Goal: Information Seeking & Learning: Check status

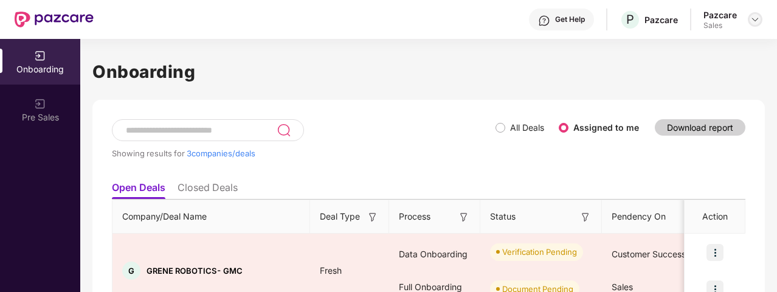
click at [753, 21] on img at bounding box center [755, 20] width 10 height 10
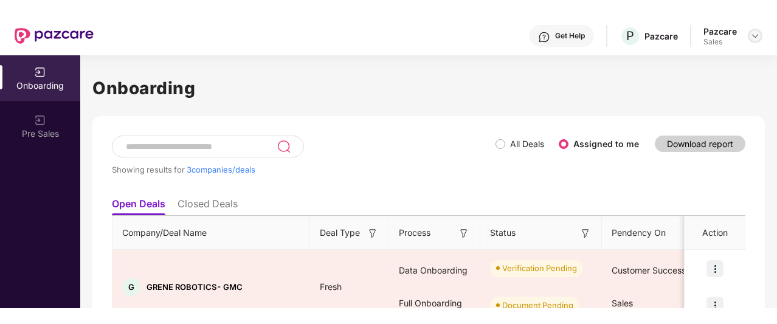
scroll to position [140, 0]
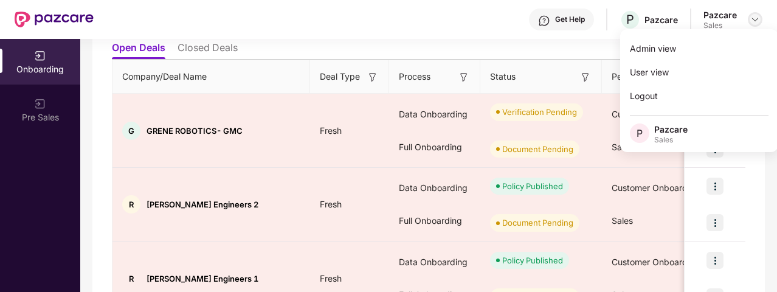
click at [753, 21] on img at bounding box center [755, 20] width 10 height 10
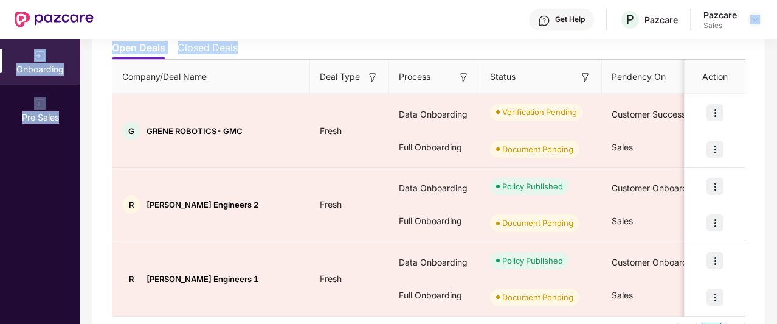
drag, startPoint x: 753, startPoint y: 21, endPoint x: 753, endPoint y: 52, distance: 31.6
click at [753, 52] on div "Get Help P Pazcare Pazcare Sales Onboarding Pre Sales Onboarding Showing result…" at bounding box center [388, 162] width 777 height 324
click at [749, 16] on div at bounding box center [755, 19] width 15 height 15
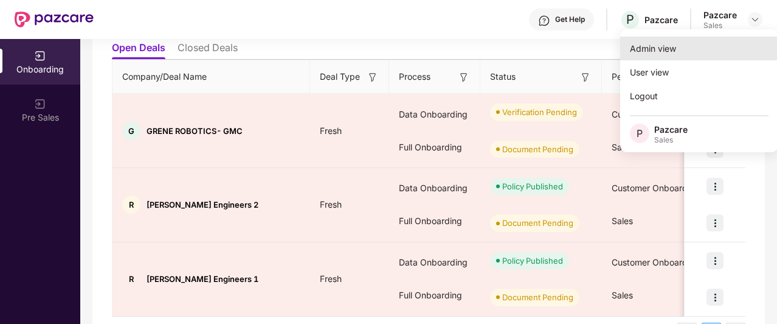
click at [700, 46] on div "Admin view" at bounding box center [699, 48] width 158 height 24
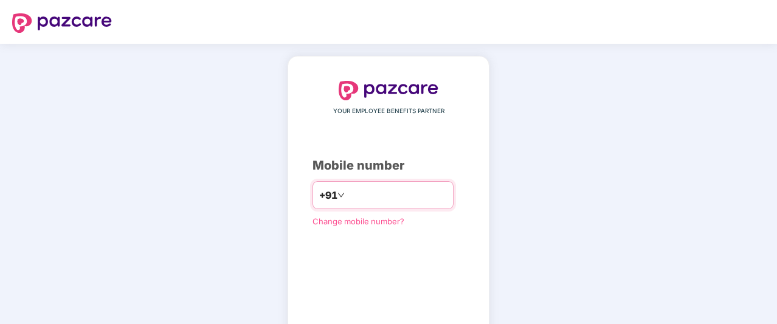
type input "**********"
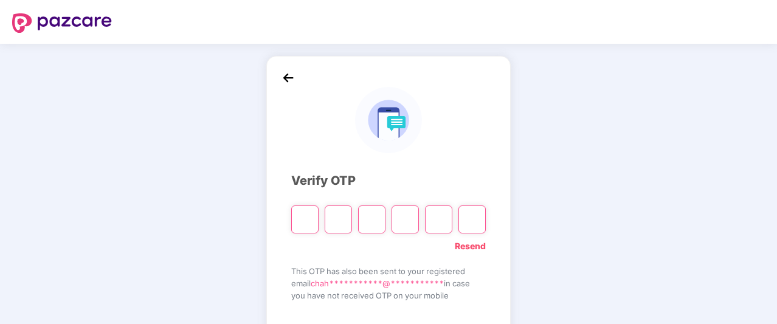
type input "*"
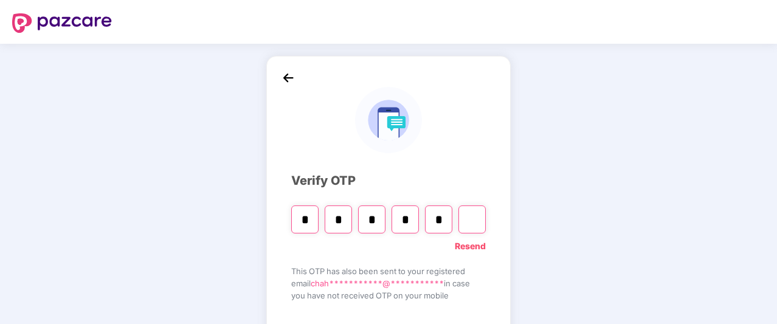
type input "*"
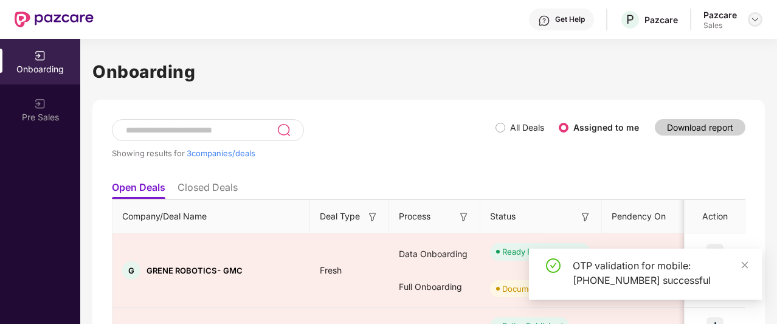
click at [758, 20] on img at bounding box center [755, 20] width 10 height 10
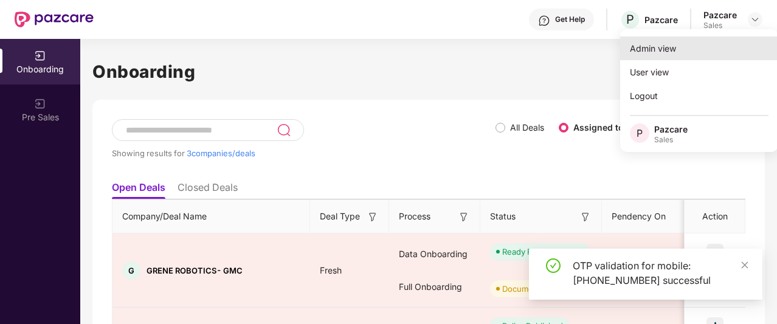
click at [719, 53] on div "Admin view" at bounding box center [699, 48] width 158 height 24
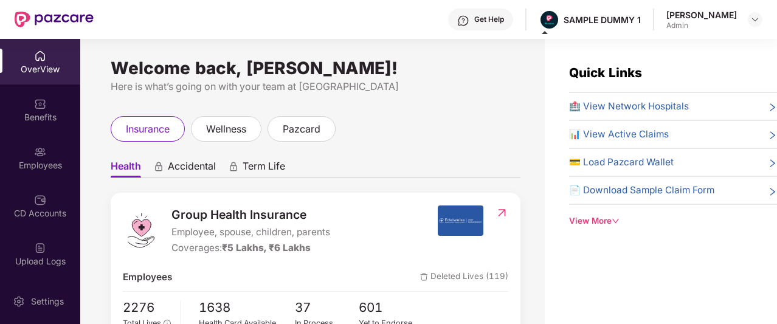
click at [758, 26] on div at bounding box center [755, 19] width 15 height 15
drag, startPoint x: 756, startPoint y: 18, endPoint x: 549, endPoint y: 239, distance: 302.9
click at [549, 239] on div "Quick Links 🏥 View Network Hospitals 📊 View Active Claims 💳 Load Pazcard Wallet…" at bounding box center [661, 201] width 232 height 324
click at [755, 18] on img at bounding box center [755, 20] width 10 height 10
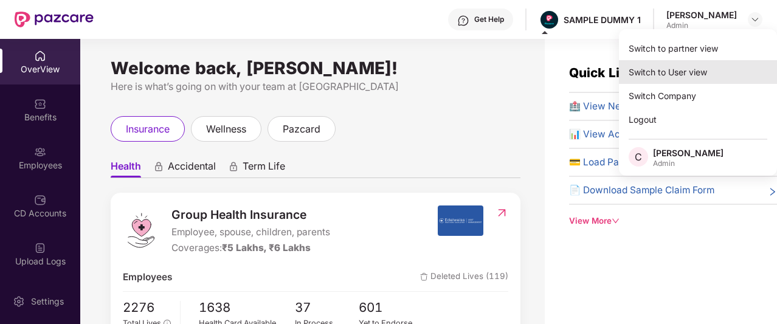
click at [733, 63] on div "Switch to User view" at bounding box center [698, 72] width 158 height 24
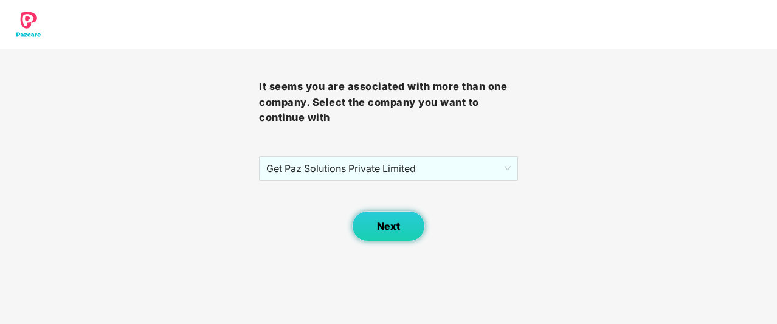
click at [373, 235] on button "Next" at bounding box center [388, 226] width 73 height 30
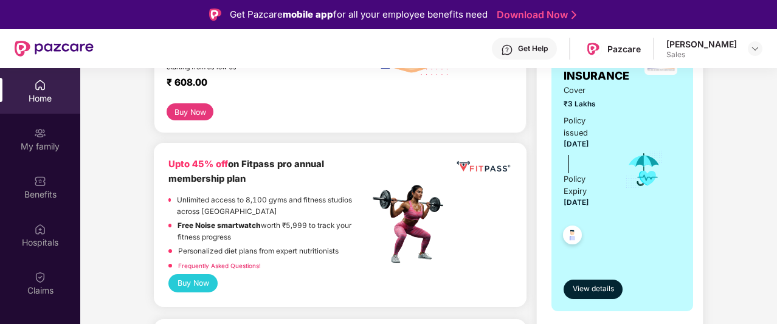
scroll to position [246, 0]
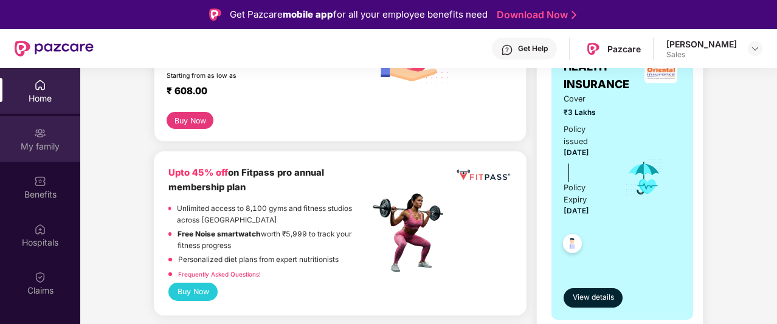
click at [24, 138] on div "My family" at bounding box center [40, 139] width 80 height 46
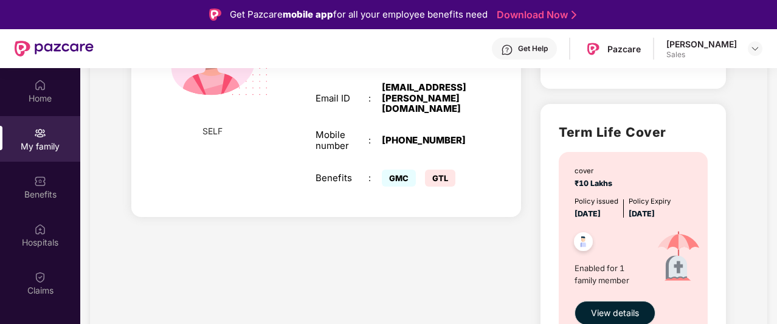
scroll to position [343, 0]
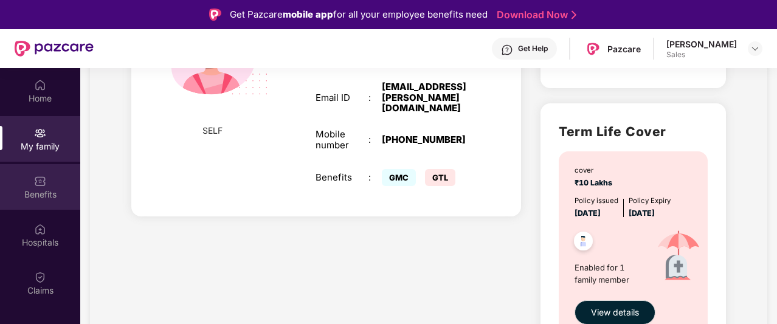
click at [33, 196] on div "Benefits" at bounding box center [40, 195] width 80 height 12
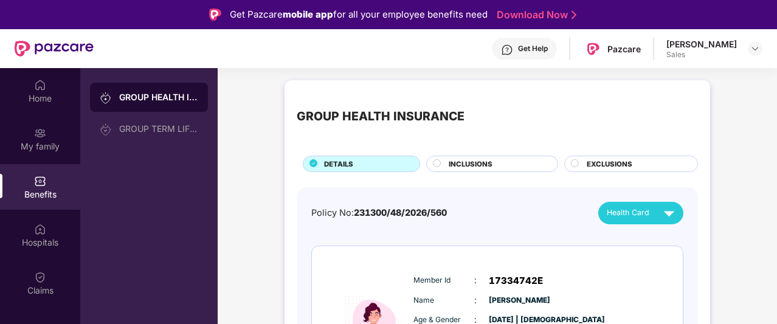
scroll to position [86, 0]
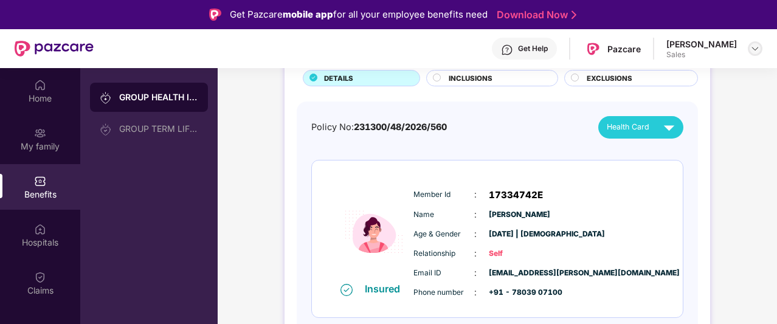
click at [754, 47] on img at bounding box center [755, 49] width 10 height 10
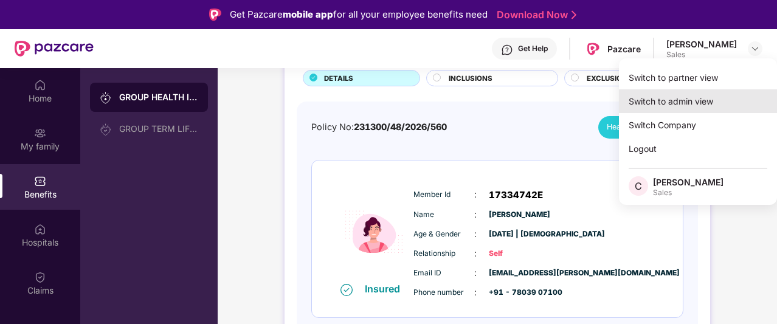
click at [716, 102] on div "Switch to admin view" at bounding box center [698, 101] width 158 height 24
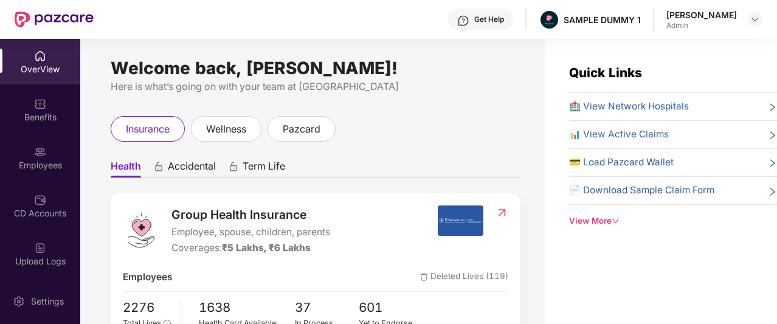
scroll to position [109, 0]
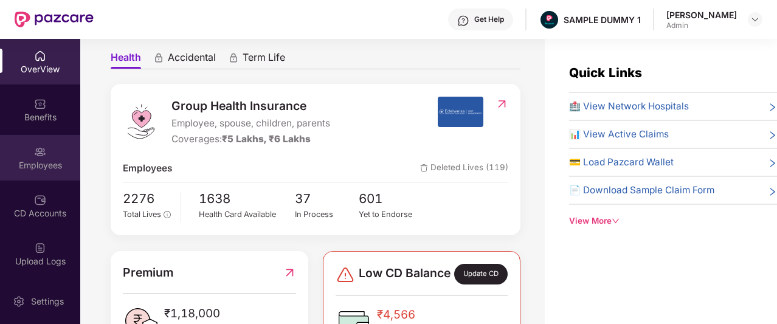
click at [29, 171] on div "Employees" at bounding box center [40, 158] width 80 height 46
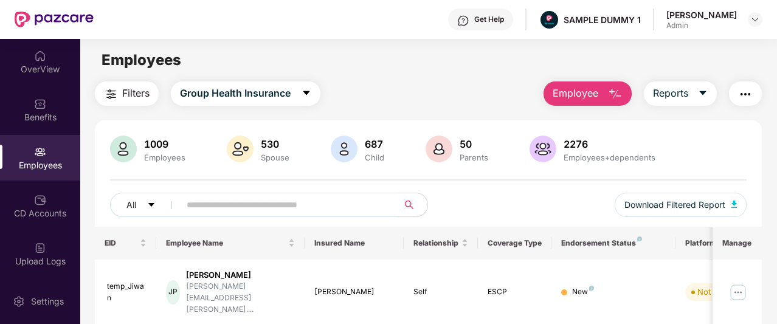
click at [591, 91] on span "Employee" at bounding box center [576, 93] width 46 height 15
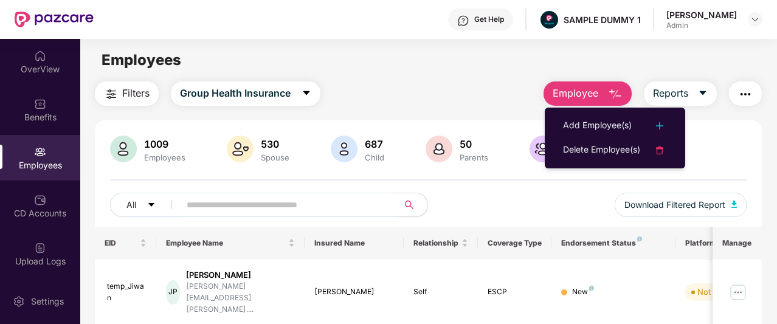
click at [538, 198] on div "All Download Filtered Report" at bounding box center [428, 210] width 637 height 34
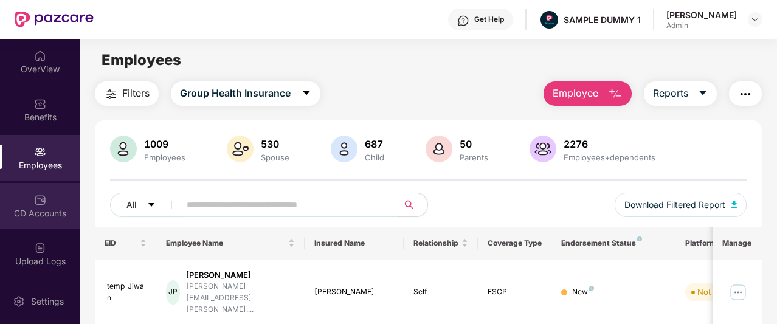
click at [0, 204] on div "CD Accounts" at bounding box center [40, 206] width 80 height 46
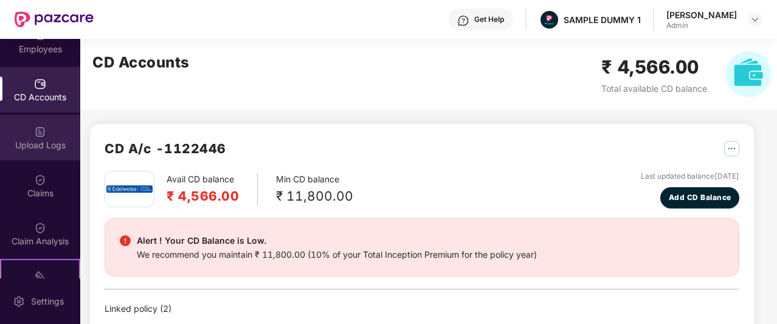
scroll to position [120, 0]
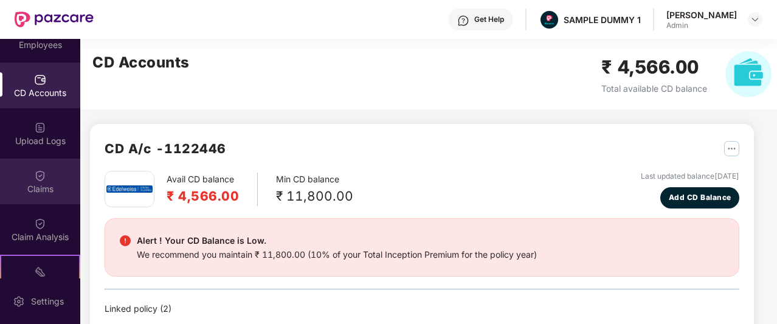
click at [43, 175] on img at bounding box center [40, 176] width 12 height 12
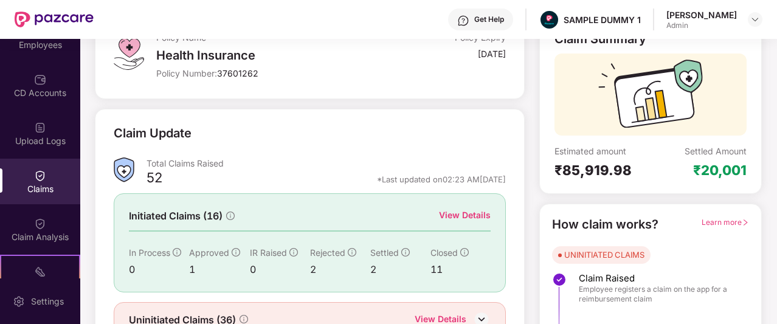
scroll to position [92, 0]
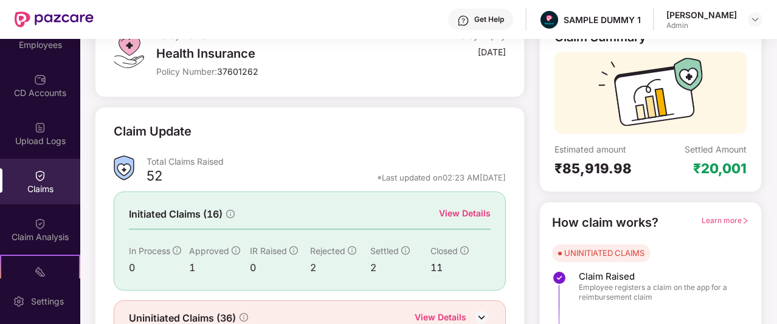
click at [448, 213] on div "View Details" at bounding box center [465, 213] width 52 height 13
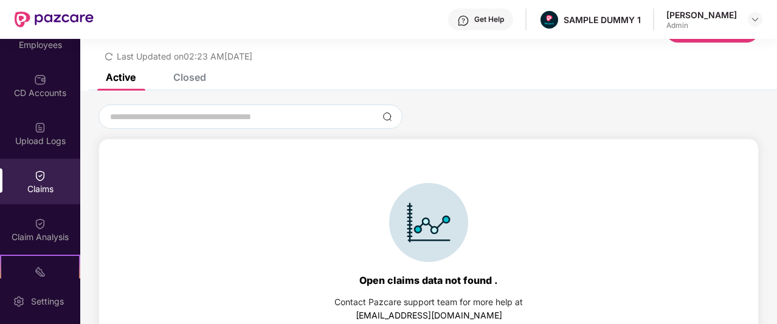
scroll to position [56, 0]
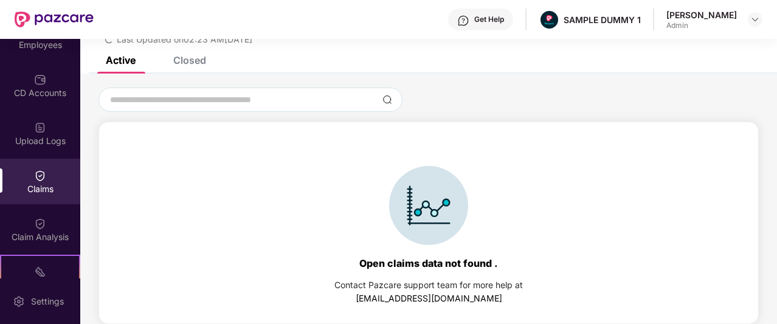
click at [191, 66] on div "Closed" at bounding box center [189, 60] width 33 height 12
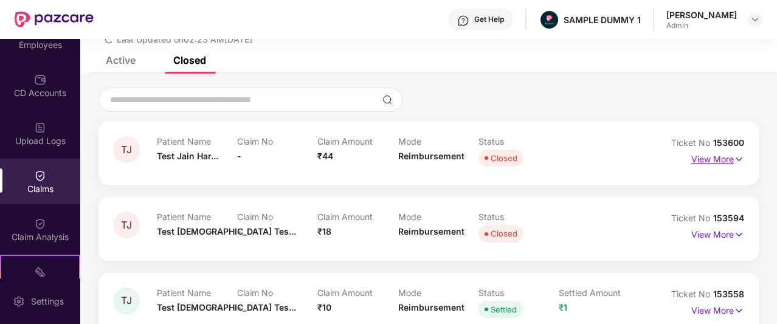
click at [709, 164] on p "View More" at bounding box center [717, 158] width 53 height 16
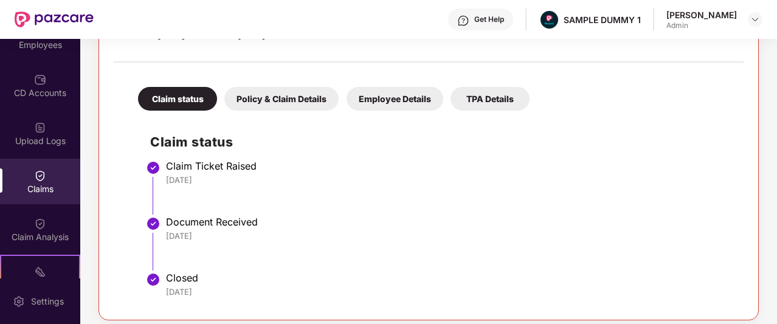
scroll to position [266, 0]
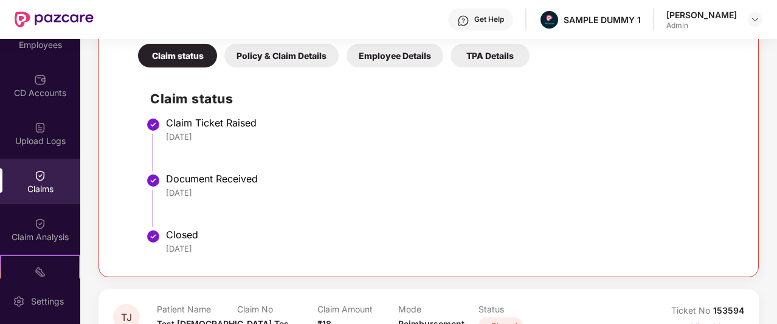
click at [306, 59] on div "Policy & Claim Details" at bounding box center [281, 56] width 114 height 24
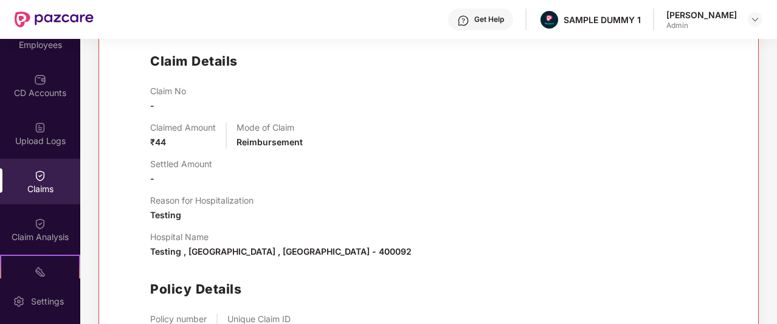
scroll to position [252, 0]
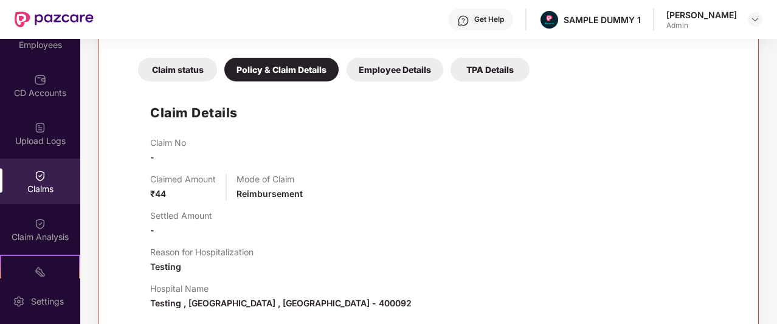
click at [410, 72] on div "Employee Details" at bounding box center [395, 70] width 97 height 24
